Goal: Task Accomplishment & Management: Use online tool/utility

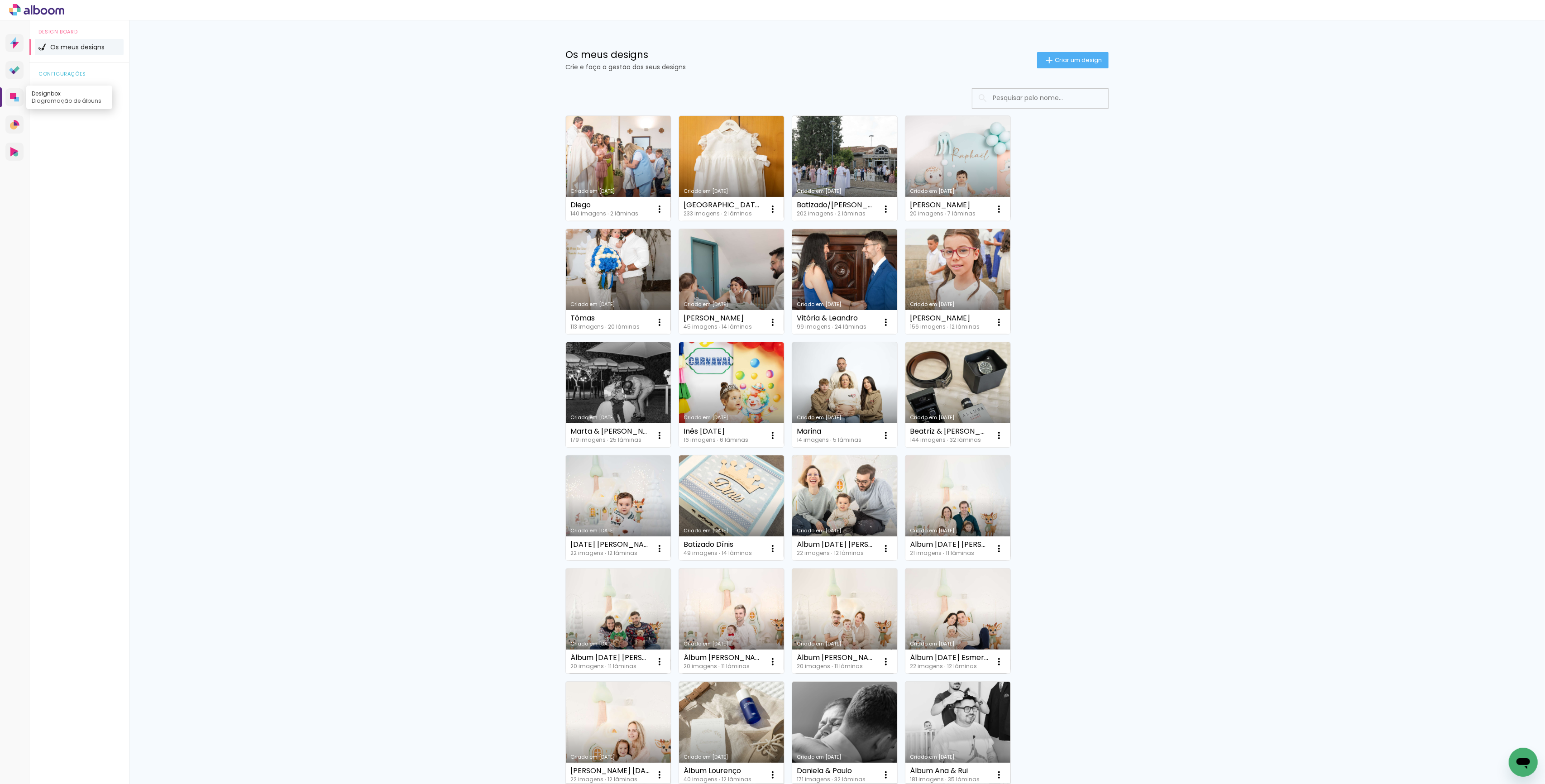
click at [16, 97] on icon at bounding box center [15, 97] width 9 height 9
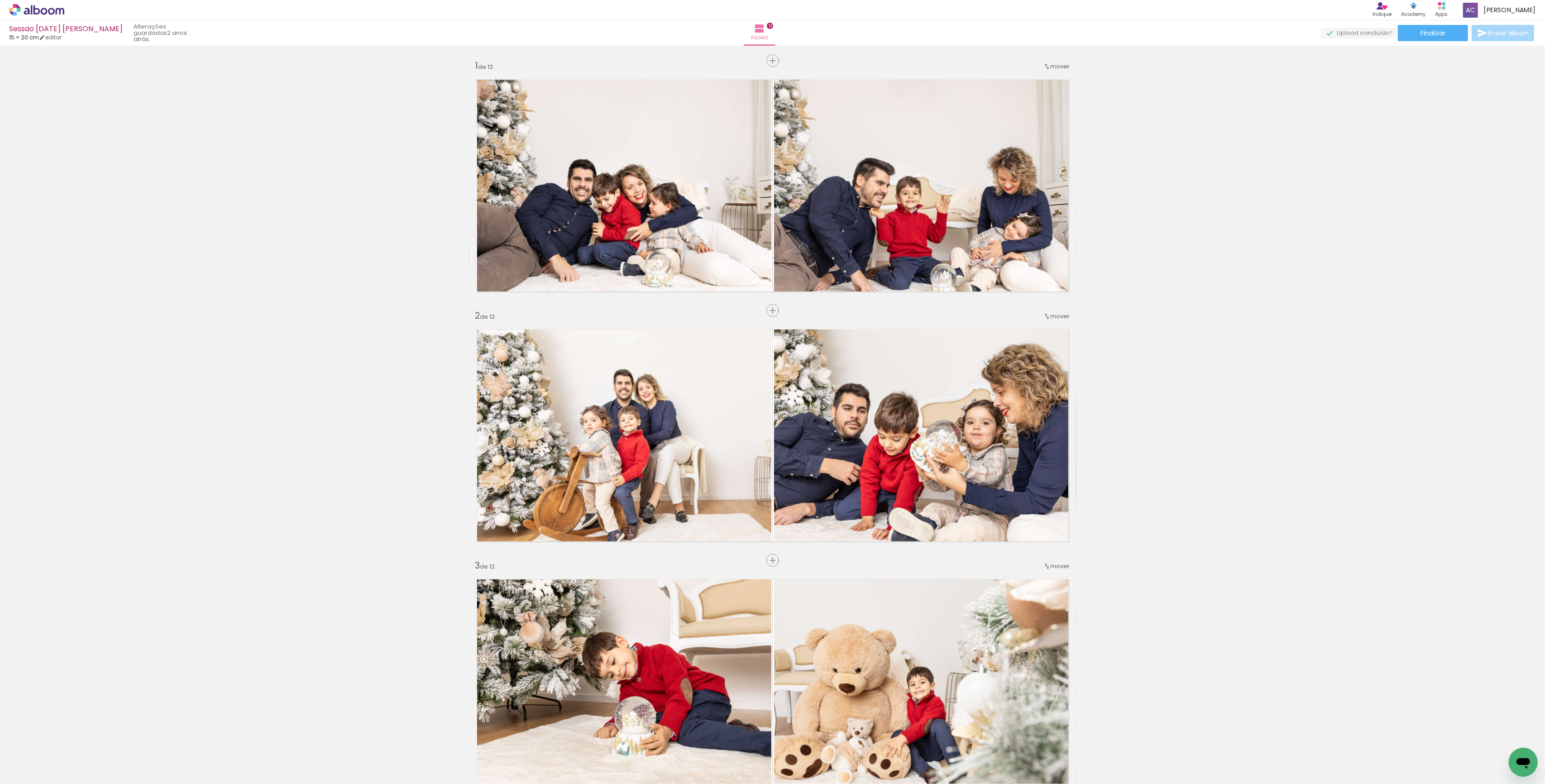
click at [33, 16] on div "› Editor de álbum Indique Indique e ganhe Conteúdo que inspira Academy Produtos…" at bounding box center [772, 10] width 1545 height 20
click at [43, 9] on icon at bounding box center [44, 11] width 7 height 7
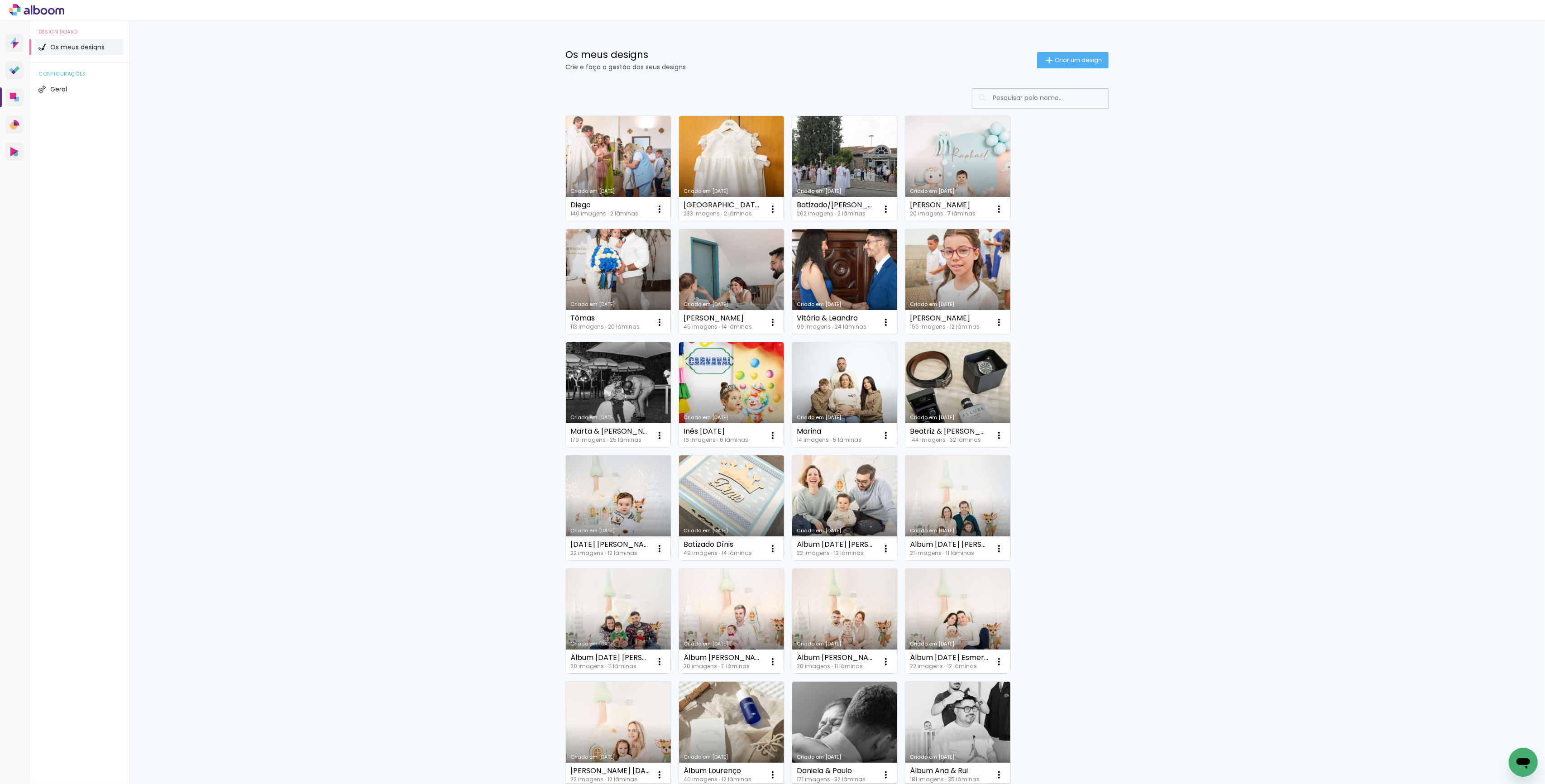
click at [828, 278] on link "Criado em [DATE]" at bounding box center [845, 281] width 105 height 105
